Goal: Information Seeking & Learning: Find specific fact

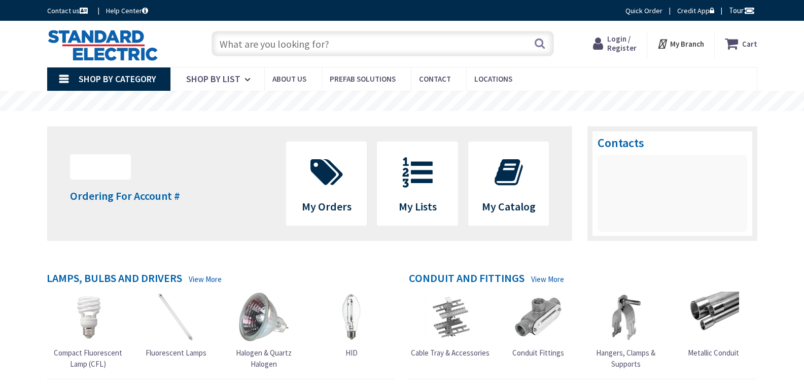
click at [283, 50] on input "text" at bounding box center [383, 43] width 342 height 25
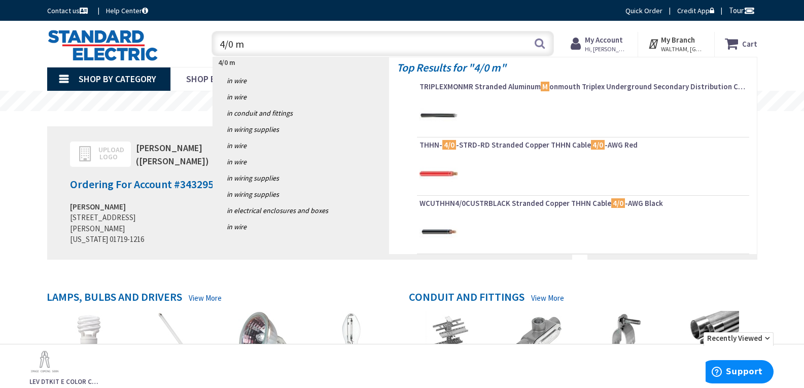
type input "4/0 mc"
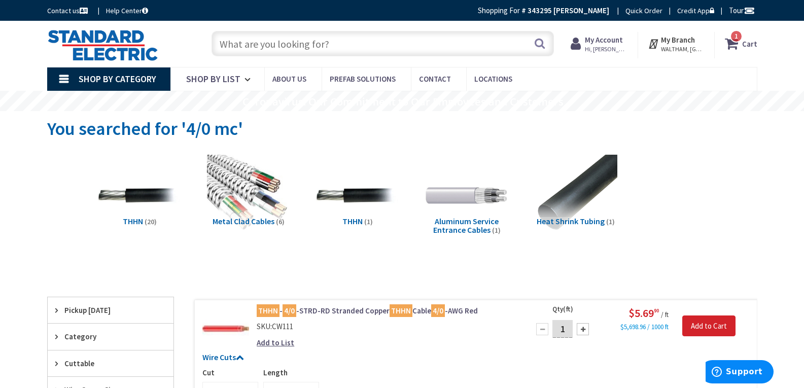
click at [249, 41] on input "text" at bounding box center [383, 43] width 342 height 25
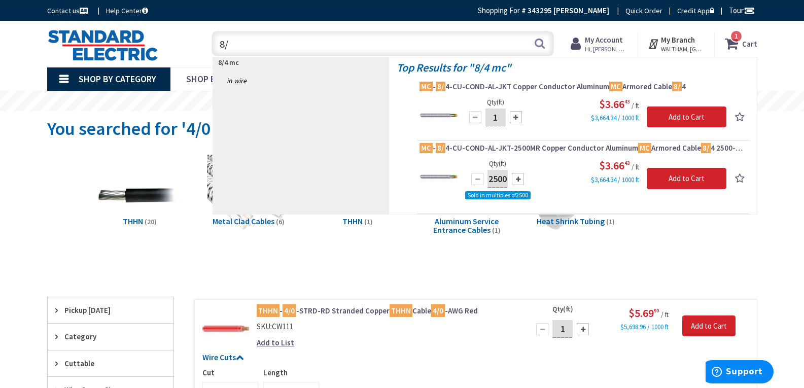
type input "8"
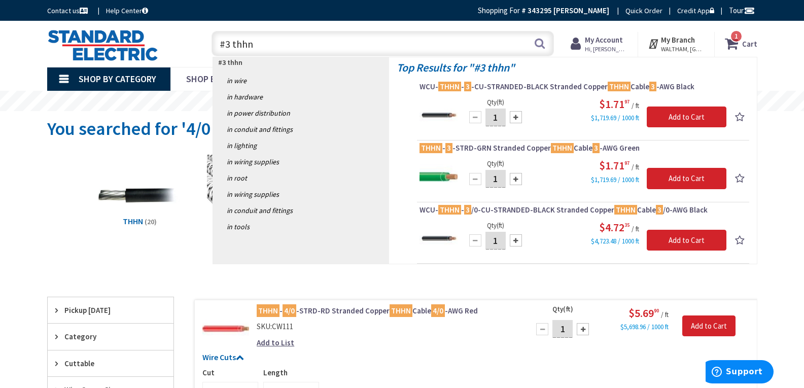
type input "#3 thhn"
